Goal: Information Seeking & Learning: Learn about a topic

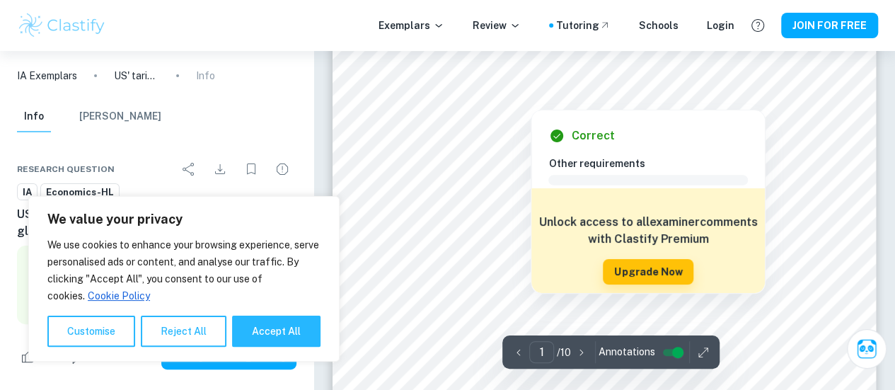
scroll to position [71, 0]
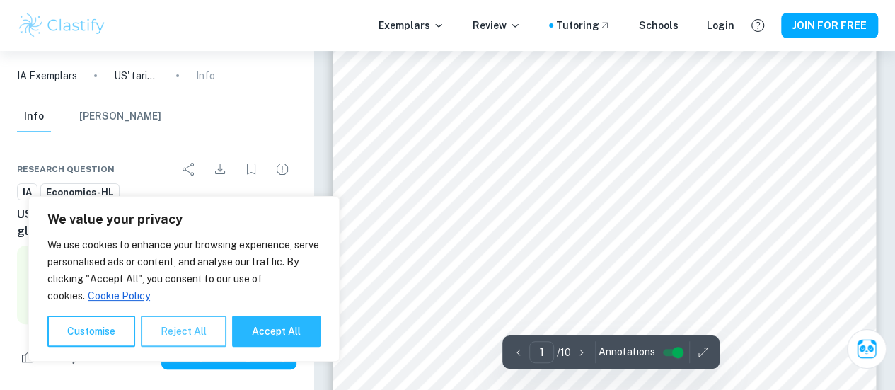
click at [185, 321] on button "Reject All" at bounding box center [184, 331] width 86 height 31
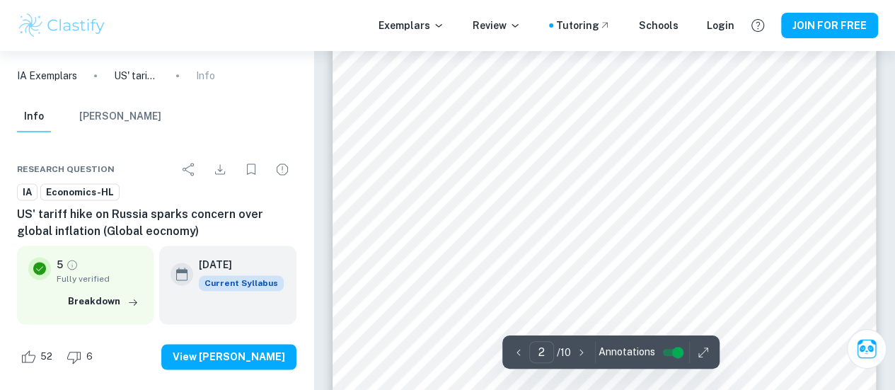
scroll to position [1344, 0]
type input "10"
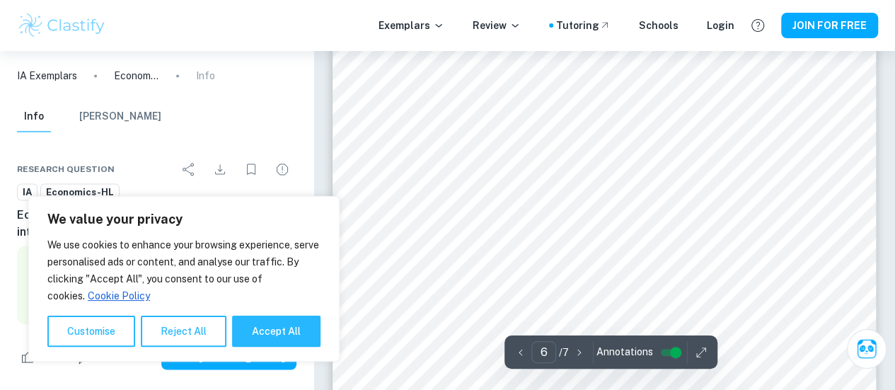
scroll to position [4174, 0]
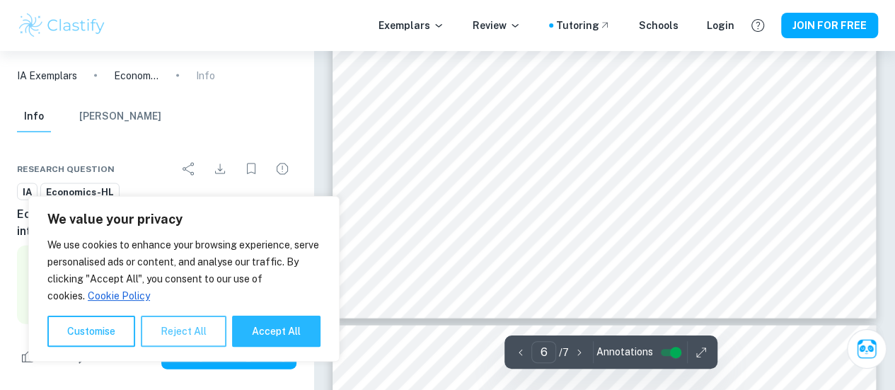
click at [181, 339] on button "Reject All" at bounding box center [184, 331] width 86 height 31
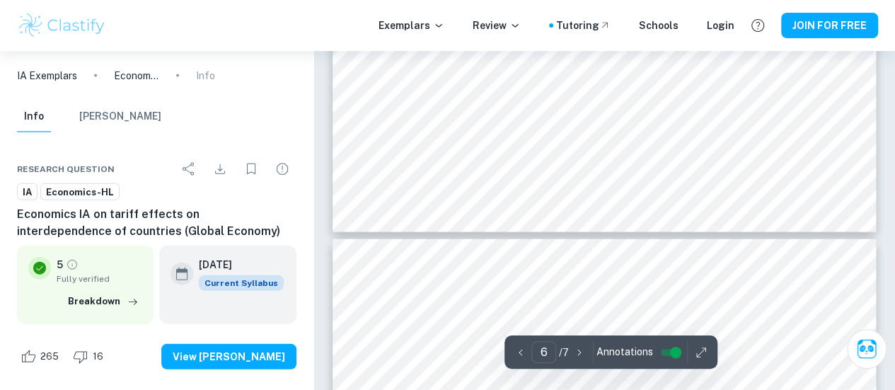
scroll to position [4331, 0]
